Goal: Task Accomplishment & Management: Use online tool/utility

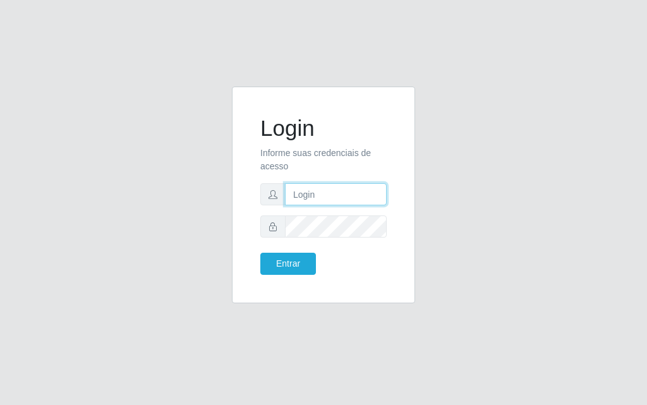
click at [337, 198] on input "text" at bounding box center [336, 194] width 102 height 22
type input "[PERSON_NAME]"
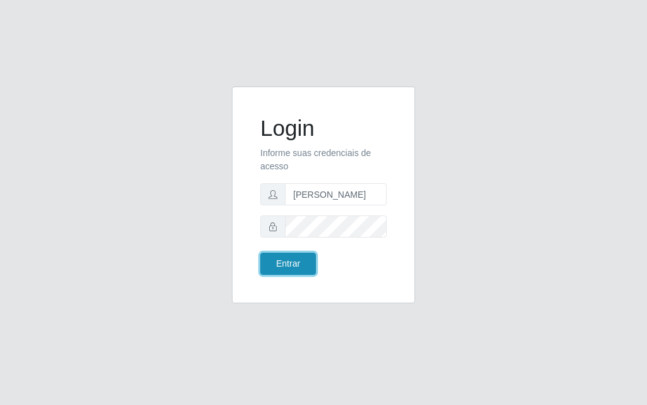
click at [301, 253] on button "Entrar" at bounding box center [288, 264] width 56 height 22
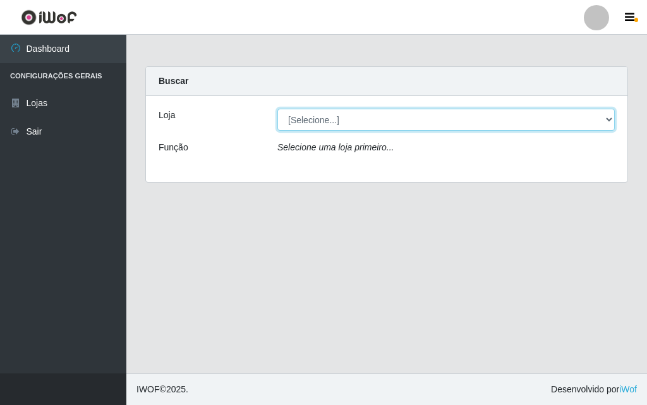
click at [605, 117] on select "[Selecione...] Divino Fogão - [GEOGRAPHIC_DATA]" at bounding box center [445, 120] width 337 height 22
select select "499"
click at [277, 109] on select "[Selecione...] Divino Fogão - [GEOGRAPHIC_DATA]" at bounding box center [445, 120] width 337 height 22
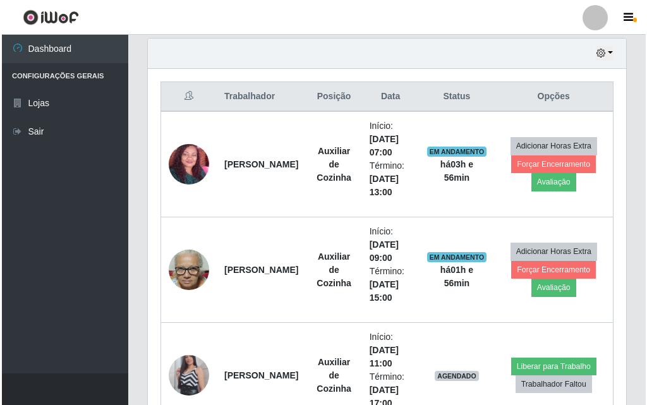
scroll to position [505, 0]
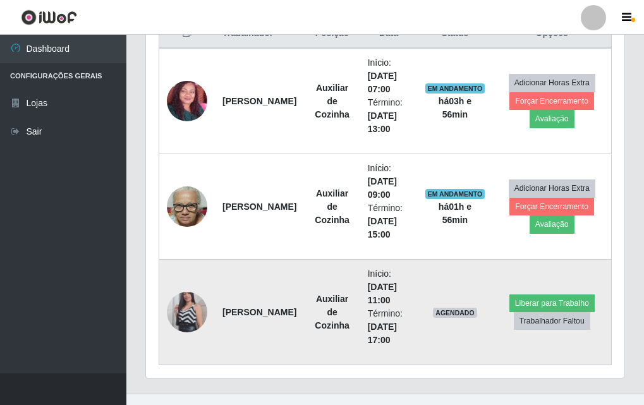
click at [167, 299] on td at bounding box center [187, 312] width 56 height 105
click at [209, 310] on td at bounding box center [187, 312] width 56 height 105
click at [196, 307] on img at bounding box center [187, 312] width 40 height 72
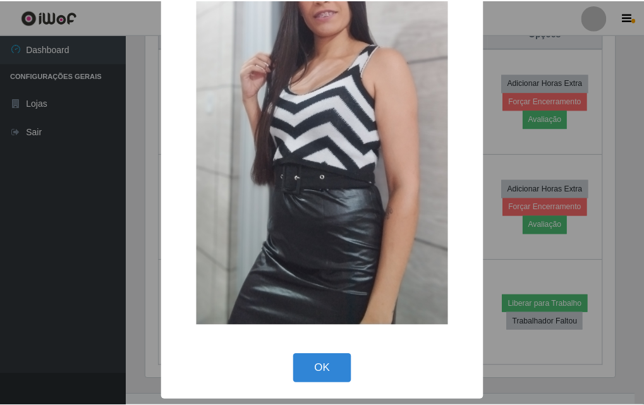
scroll to position [92, 0]
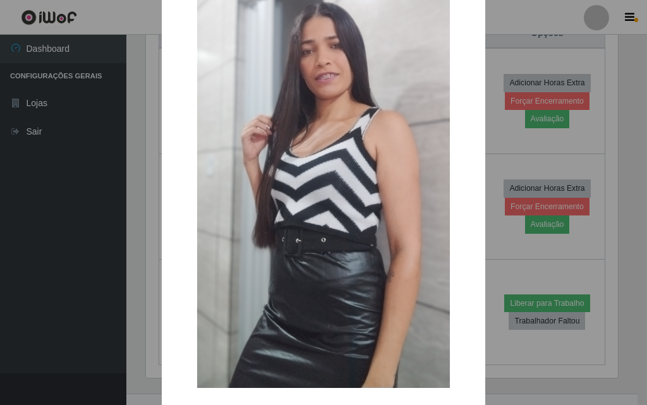
click at [545, 299] on div "× OK Cancel" at bounding box center [323, 202] width 647 height 405
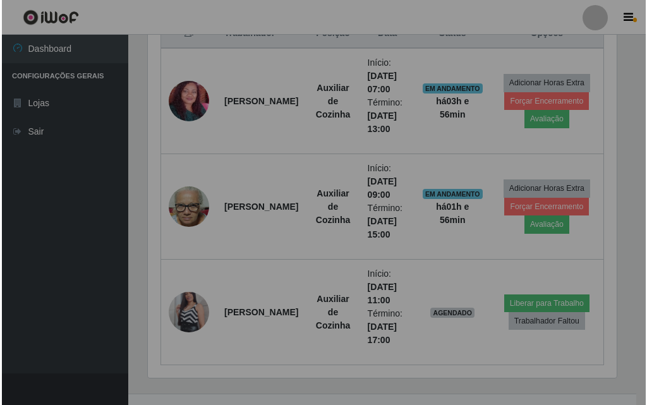
scroll to position [262, 478]
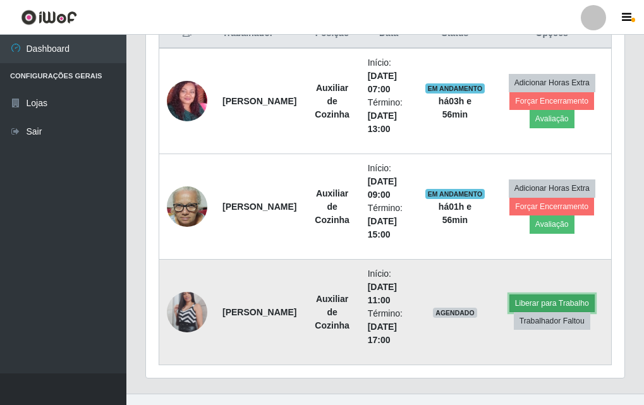
click at [546, 306] on button "Liberar para Trabalho" at bounding box center [551, 303] width 85 height 18
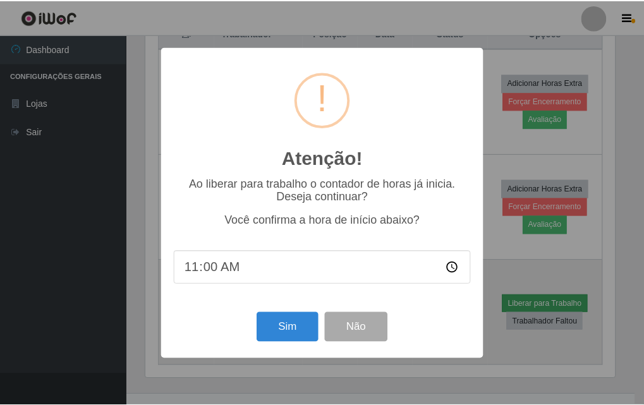
scroll to position [262, 472]
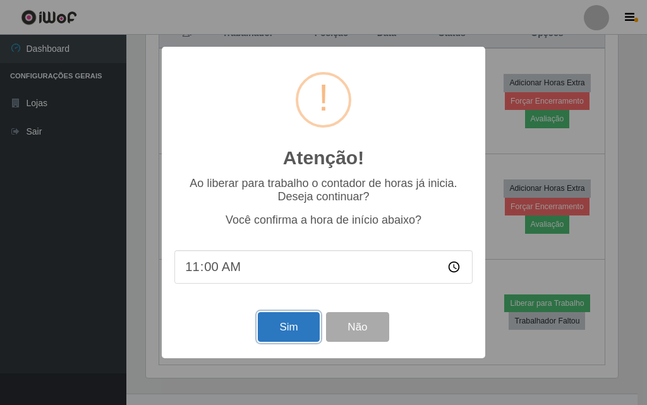
click at [279, 330] on button "Sim" at bounding box center [288, 327] width 61 height 30
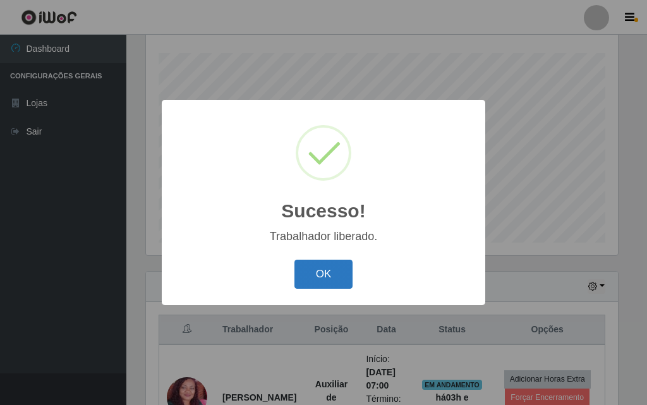
click at [325, 290] on div "OK Cancel" at bounding box center [323, 274] width 298 height 36
click at [328, 277] on button "OK" at bounding box center [323, 275] width 59 height 30
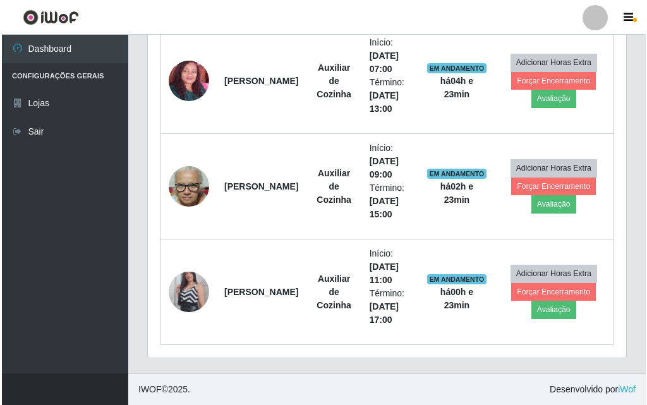
scroll to position [0, 0]
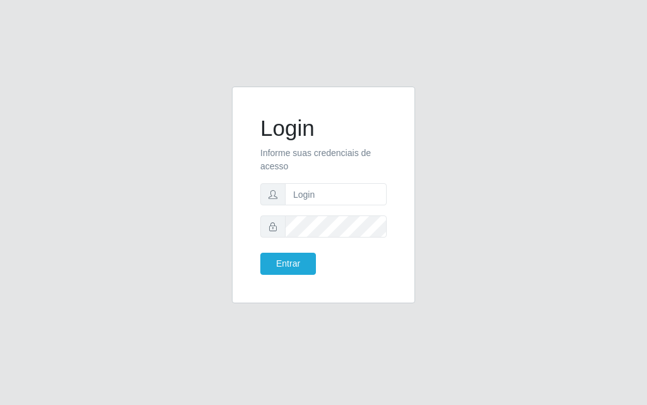
drag, startPoint x: 285, startPoint y: 361, endPoint x: 273, endPoint y: 348, distance: 17.4
